Goal: Navigation & Orientation: Find specific page/section

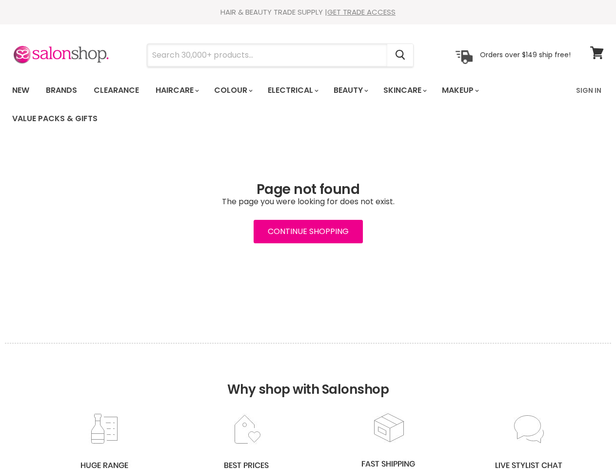
click at [268, 55] on input "Search" at bounding box center [267, 55] width 240 height 22
click at [401, 55] on icon "Search" at bounding box center [401, 55] width 10 height 10
click at [180, 90] on link "Haircare" at bounding box center [176, 90] width 57 height 21
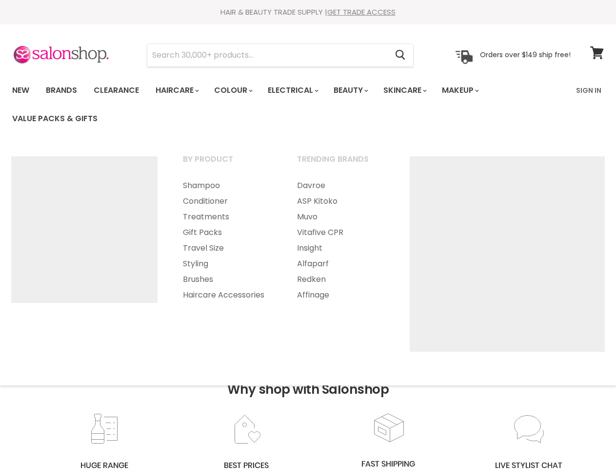
click at [239, 90] on link "Colour" at bounding box center [233, 90] width 52 height 21
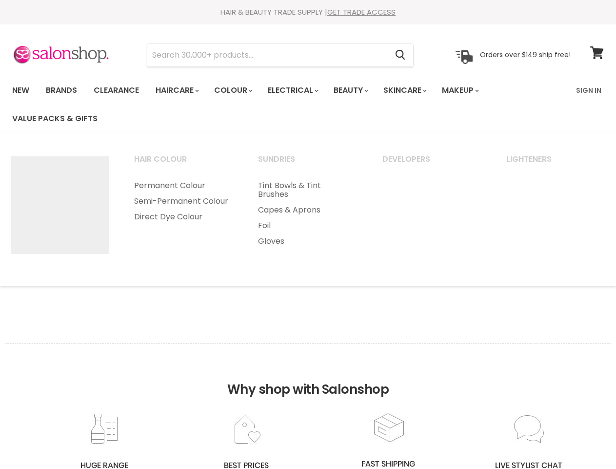
click at [300, 90] on link "Electrical" at bounding box center [293, 90] width 64 height 21
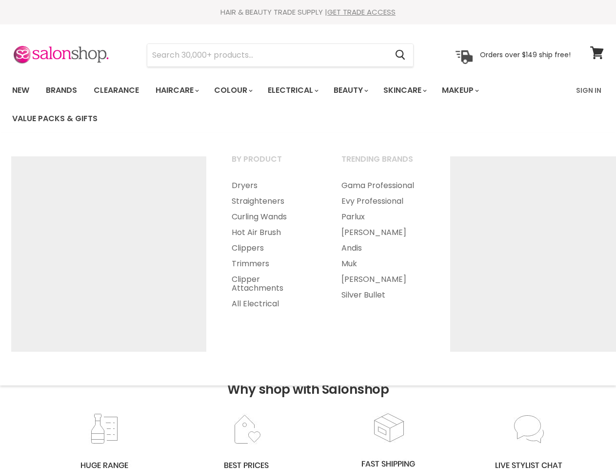
click at [359, 90] on link "Beauty" at bounding box center [351, 90] width 48 height 21
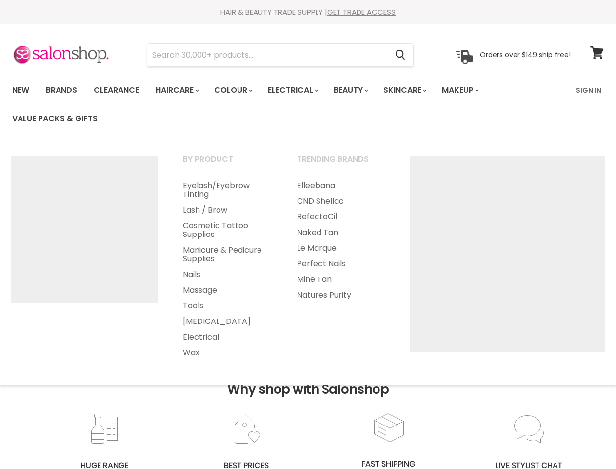
click at [416, 90] on link "Skincare" at bounding box center [404, 90] width 57 height 21
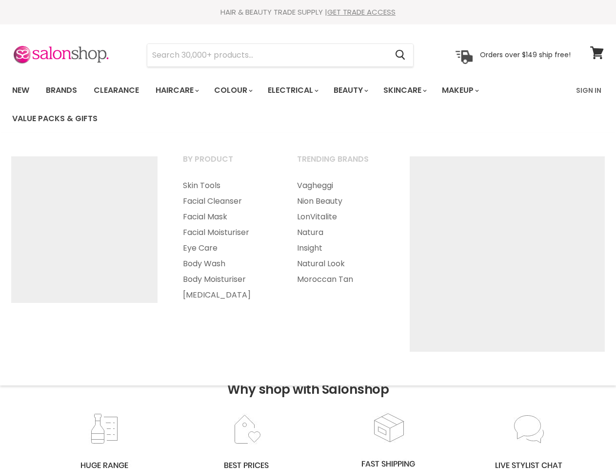
click at [474, 90] on link "Makeup" at bounding box center [460, 90] width 50 height 21
click at [308, 406] on h2 "Why shop with Salonshop" at bounding box center [308, 377] width 607 height 69
